Goal: Information Seeking & Learning: Compare options

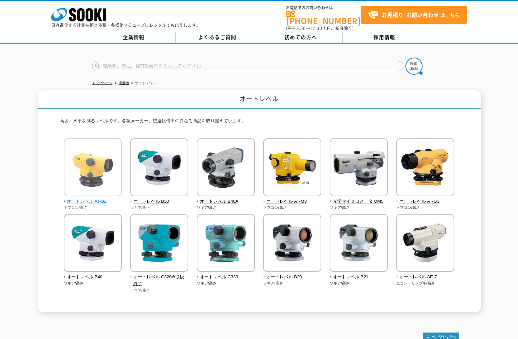
click at [95, 200] on span "オートレベル AT-B2" at bounding box center [93, 201] width 58 height 7
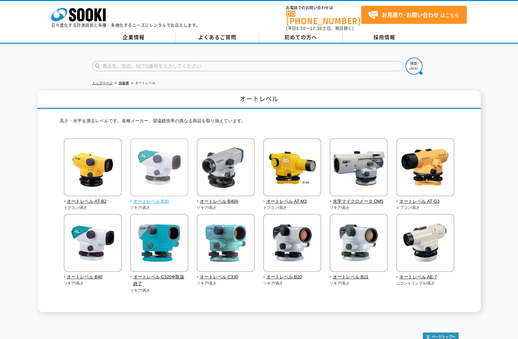
click at [149, 198] on span "オートレベル B30" at bounding box center [159, 201] width 58 height 7
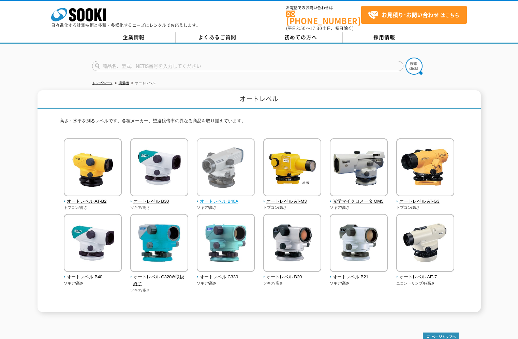
click at [218, 199] on span "オートレベル B40A" at bounding box center [226, 201] width 58 height 7
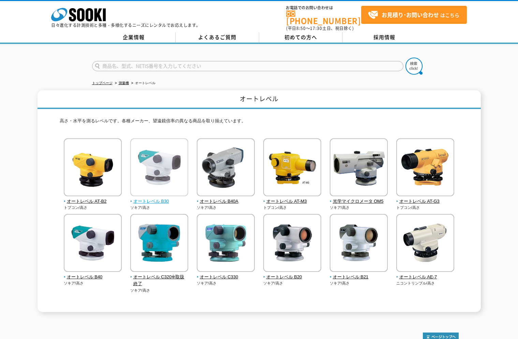
click at [158, 199] on span "オートレベル B30" at bounding box center [159, 201] width 58 height 7
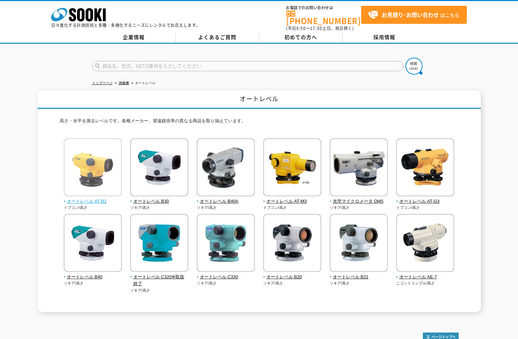
click at [96, 199] on span "オートレベル AT-B2" at bounding box center [93, 201] width 58 height 7
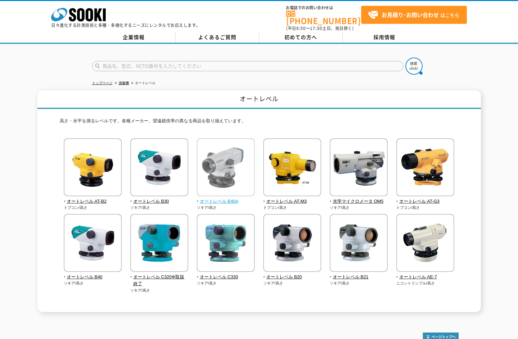
click at [230, 199] on span "オートレベル B40A" at bounding box center [226, 201] width 58 height 7
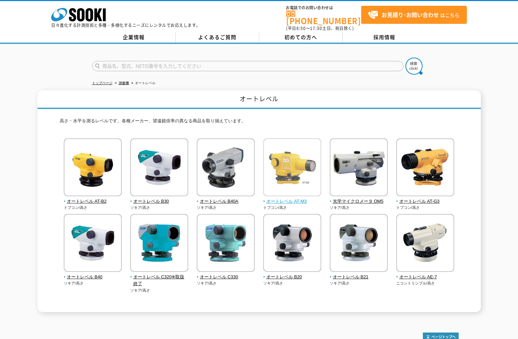
click at [295, 200] on span "オートレベル AT-M3" at bounding box center [292, 201] width 58 height 7
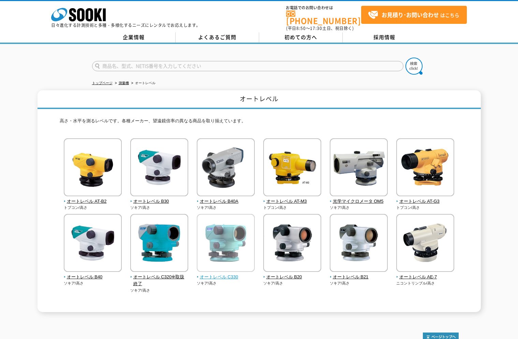
click at [222, 275] on span "オートレベル C330" at bounding box center [226, 277] width 58 height 7
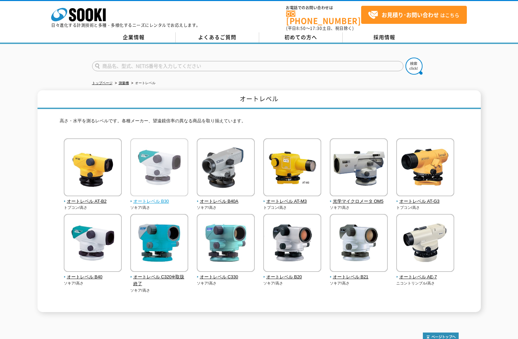
click at [153, 198] on span "オートレベル B30" at bounding box center [159, 201] width 58 height 7
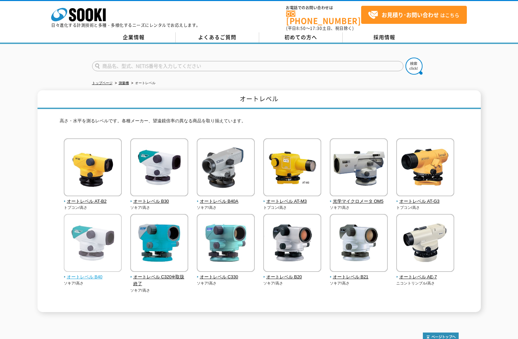
click at [90, 274] on span "オートレベル B40" at bounding box center [93, 277] width 58 height 7
click at [122, 81] on link "測量機" at bounding box center [124, 83] width 10 height 4
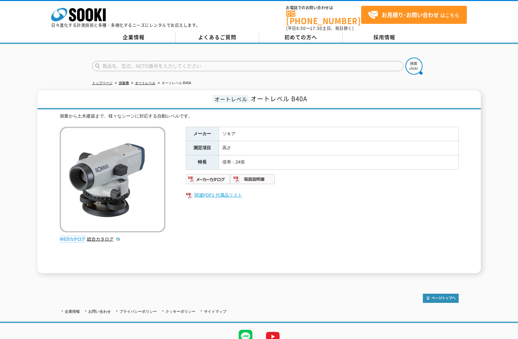
click at [215, 193] on link "関連PDF1 付属品リスト" at bounding box center [322, 195] width 273 height 9
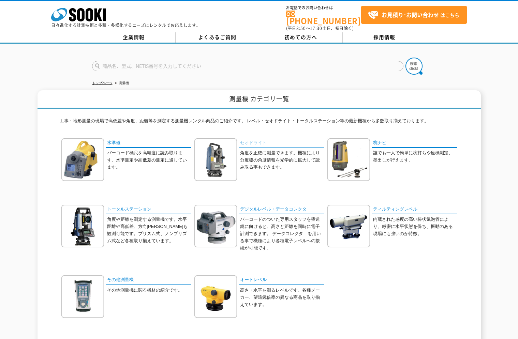
click at [255, 141] on link "セオドライト" at bounding box center [281, 143] width 85 height 10
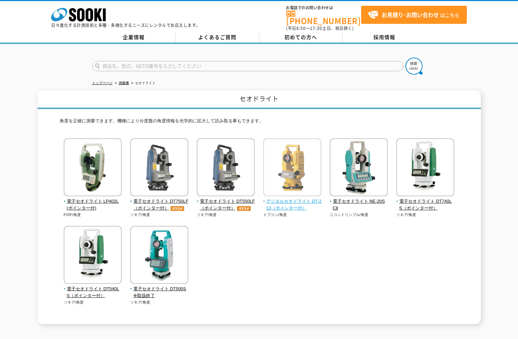
click at [290, 206] on span "デジタルセオドライト DT-213（ポインター付）" at bounding box center [292, 205] width 58 height 14
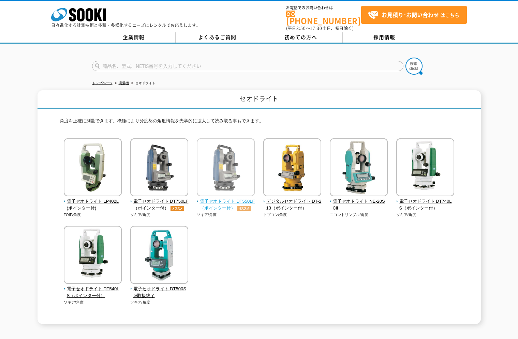
click at [220, 206] on span "電子セオドライト DT550LF（ポインター付）" at bounding box center [226, 205] width 58 height 14
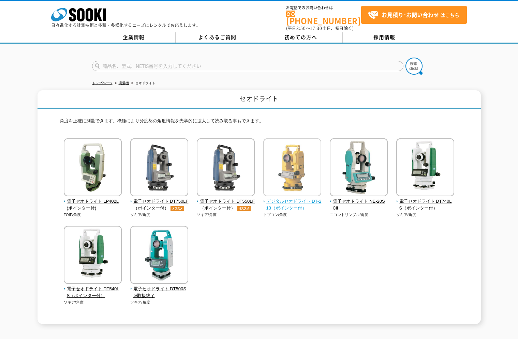
click at [290, 199] on span "デジタルセオドライト DT-213（ポインター付）" at bounding box center [292, 205] width 58 height 14
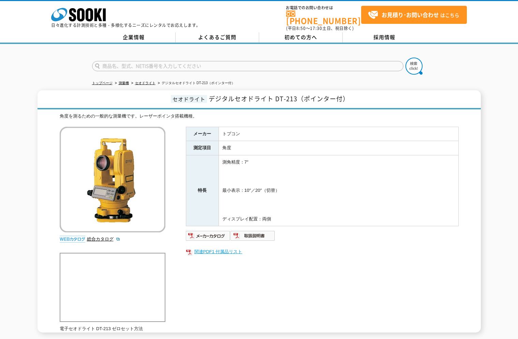
click at [215, 249] on link "関連PDF1 付属品リスト" at bounding box center [322, 251] width 273 height 9
click at [214, 233] on img at bounding box center [208, 235] width 45 height 11
click at [293, 297] on div "角度を測るための一般的な測量機です。レーザーポインタ搭載機種。 総合カタログ メーカー トプコン 測定項目 角度 特長 測角精度：7″ 最小表示：10″／20…" at bounding box center [259, 223] width 399 height 220
click at [321, 257] on ul "関連PDF1 付属品リスト" at bounding box center [322, 252] width 273 height 16
click at [290, 197] on td "測角精度：7″ 最小表示：10″／20″（切替） ディスプレイ配置：両側" at bounding box center [338, 190] width 240 height 71
